Goal: Task Accomplishment & Management: Manage account settings

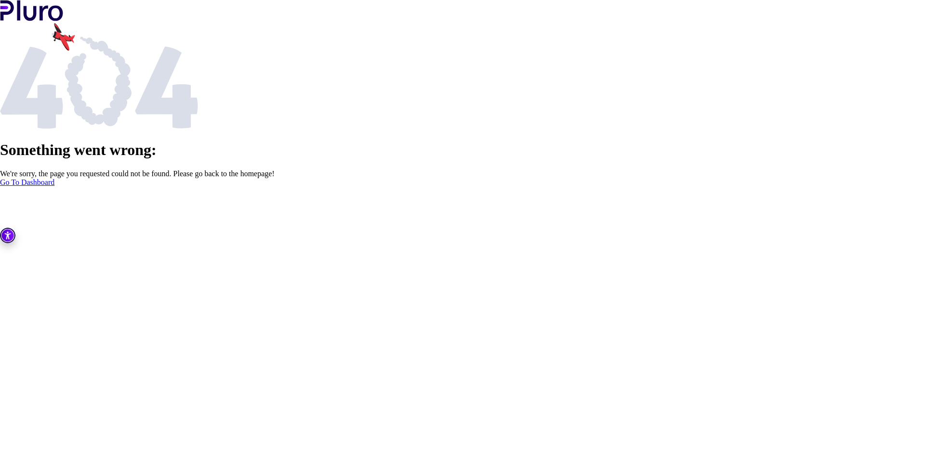
click at [54, 187] on link "Go To Dashboard" at bounding box center [27, 182] width 54 height 8
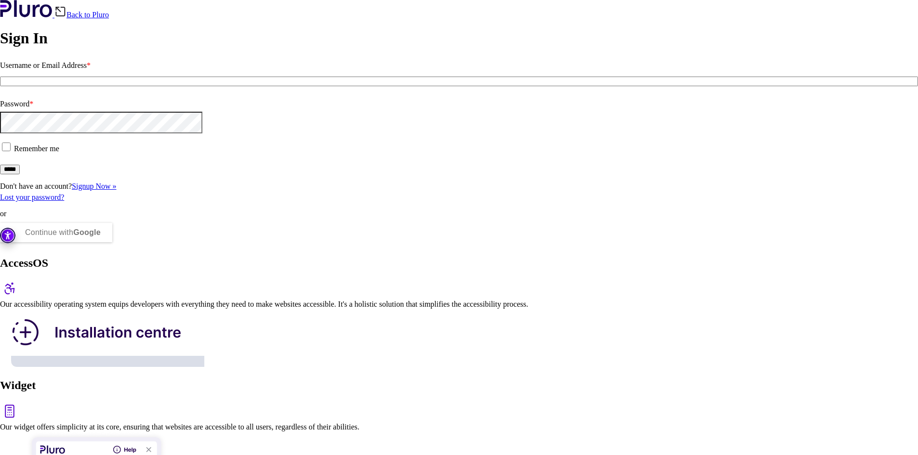
type input "**********"
click at [65, 157] on label "Remember me" at bounding box center [459, 148] width 918 height 15
click at [20, 174] on input "*****" at bounding box center [10, 170] width 20 height 10
